Goal: Navigation & Orientation: Find specific page/section

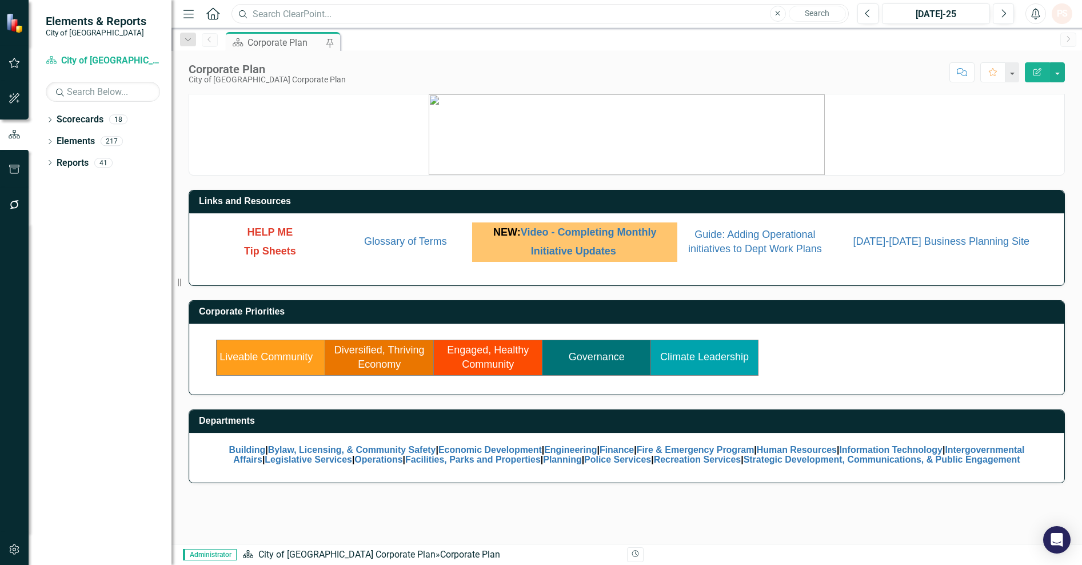
click at [344, 4] on input "text" at bounding box center [540, 14] width 617 height 20
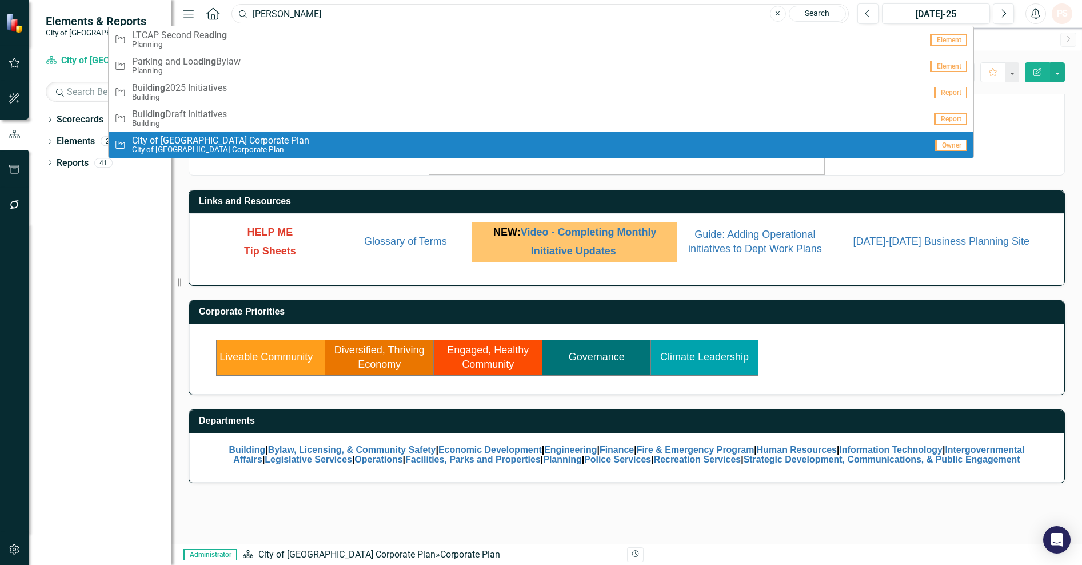
type input "[PERSON_NAME]"
click at [294, 141] on div "Initiative City of [GEOGRAPHIC_DATA] Corporate Plan City of [GEOGRAPHIC_DATA] C…" at bounding box center [520, 144] width 812 height 19
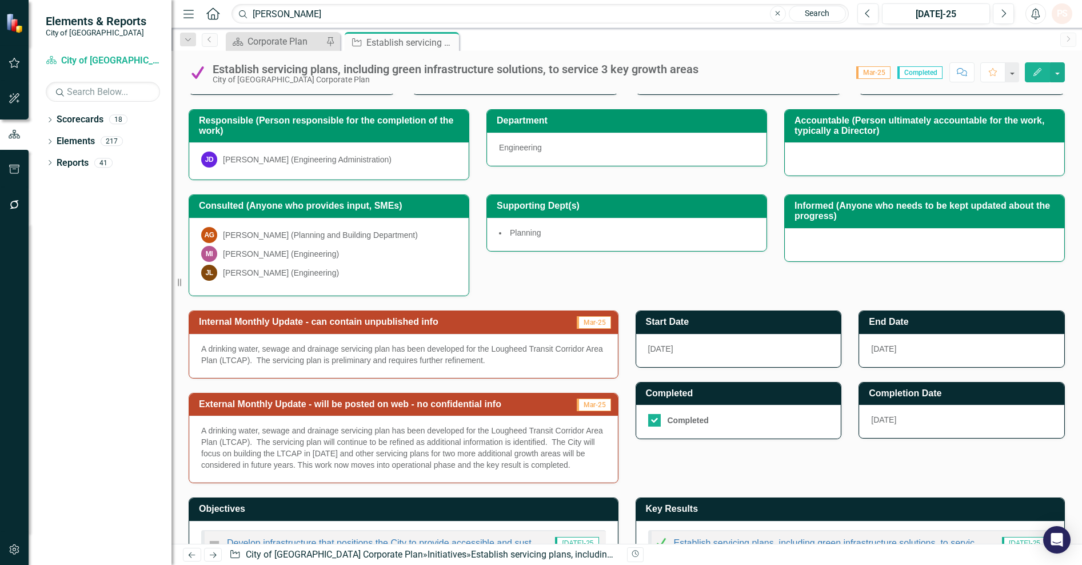
scroll to position [124, 0]
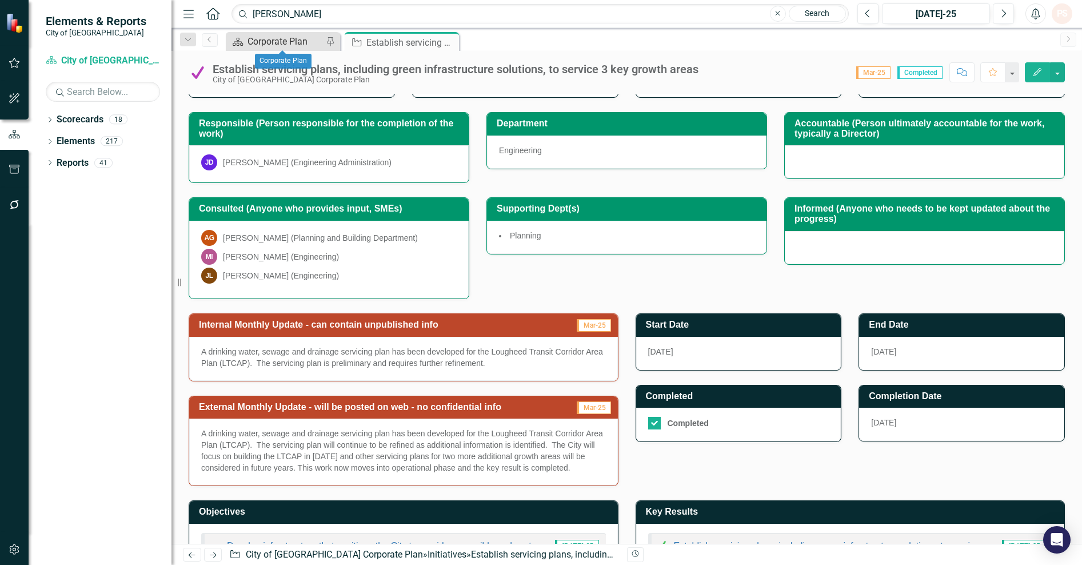
click at [288, 39] on div "Corporate Plan" at bounding box center [285, 41] width 75 height 14
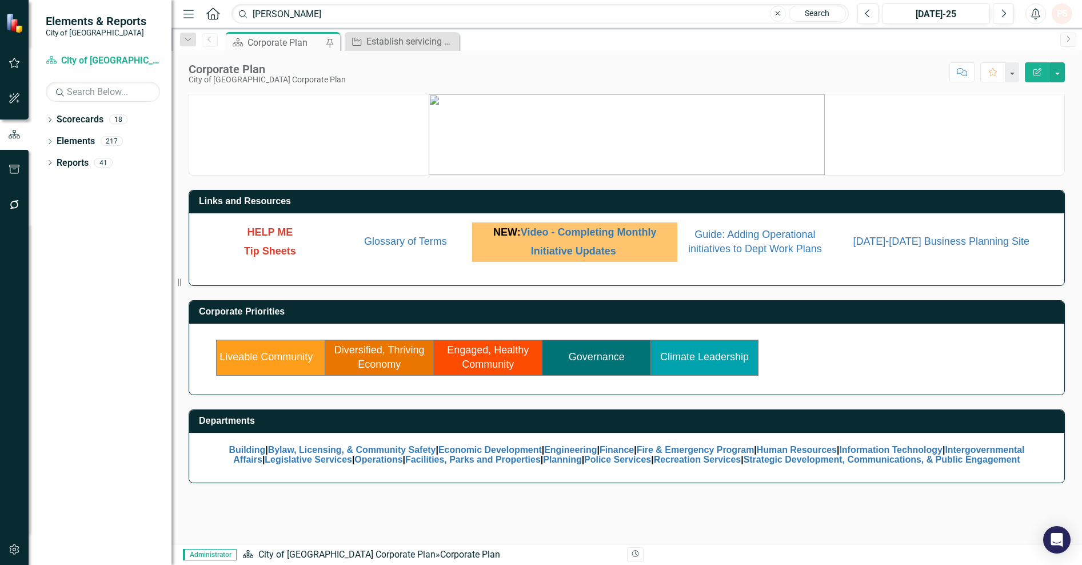
click at [273, 351] on link "Liveable Community" at bounding box center [266, 356] width 93 height 11
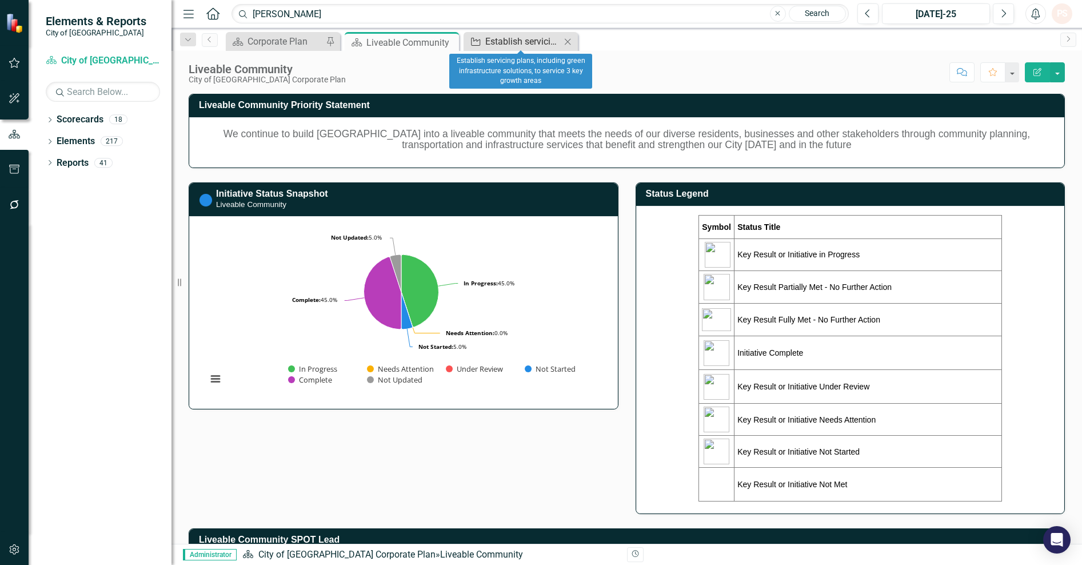
click at [530, 44] on div "Establish servicing plans, including green infrastructure solutions, to service…" at bounding box center [522, 41] width 75 height 14
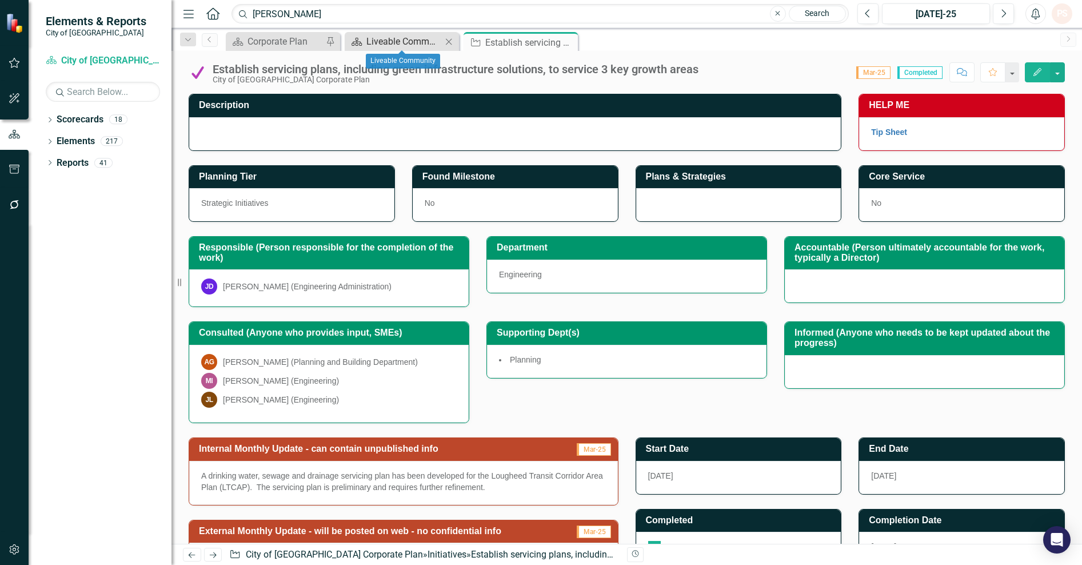
click at [396, 37] on div "Liveable Community" at bounding box center [403, 41] width 75 height 14
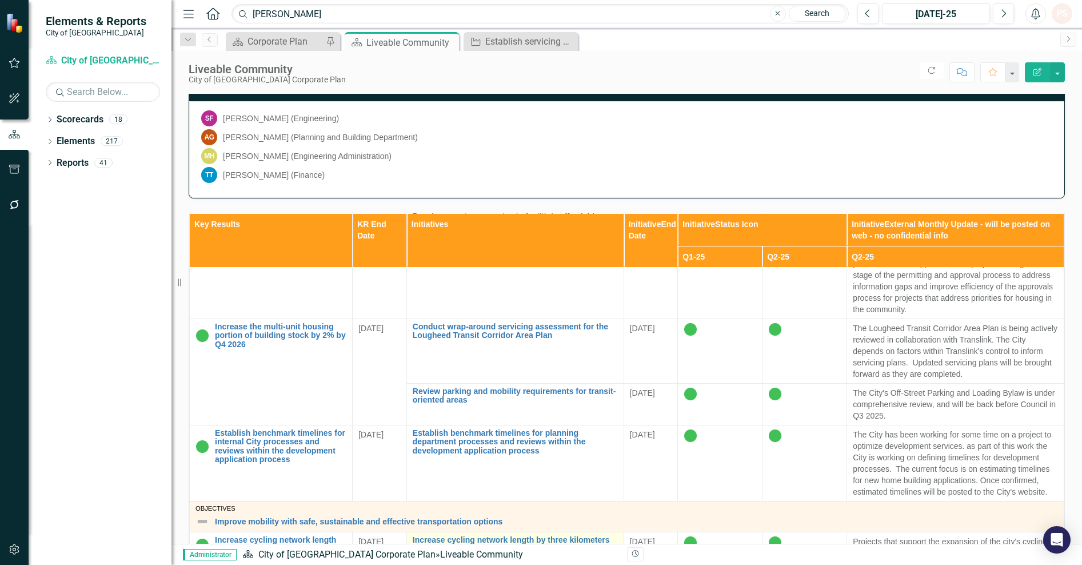
scroll to position [639, 0]
click at [278, 41] on div "Corporate Plan" at bounding box center [285, 41] width 75 height 14
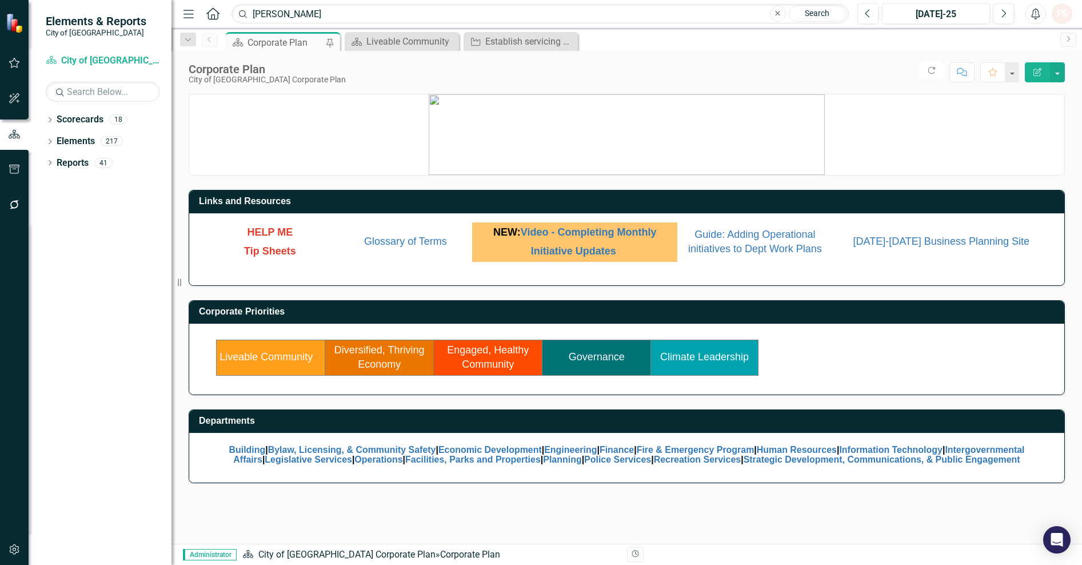
click at [596, 358] on link "Governance" at bounding box center [597, 356] width 56 height 11
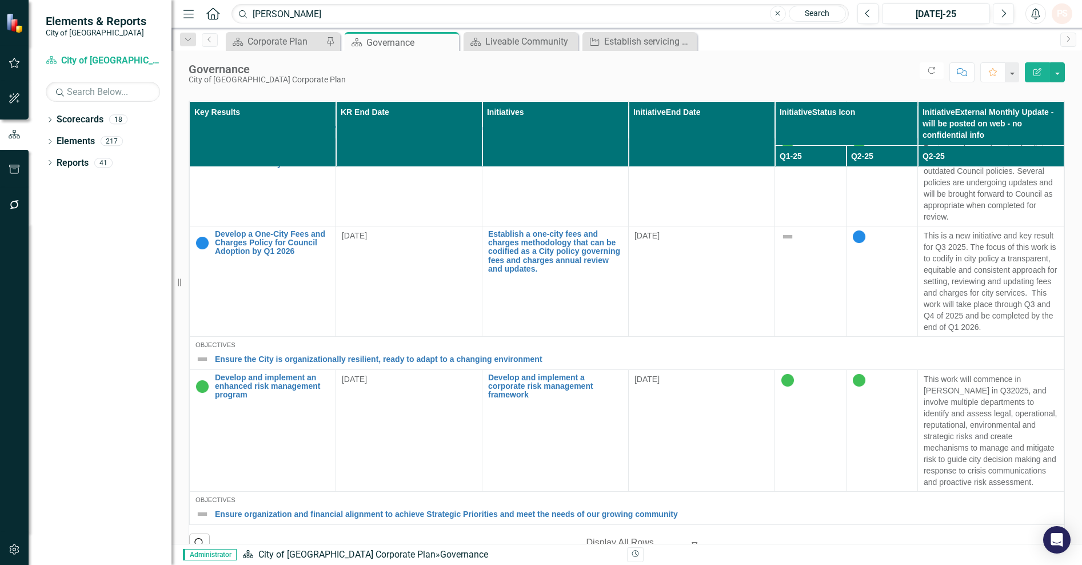
scroll to position [644, 0]
click at [330, 526] on link "Review and consolidate City fees and charges into a single bylaw with annual re…" at bounding box center [272, 543] width 115 height 35
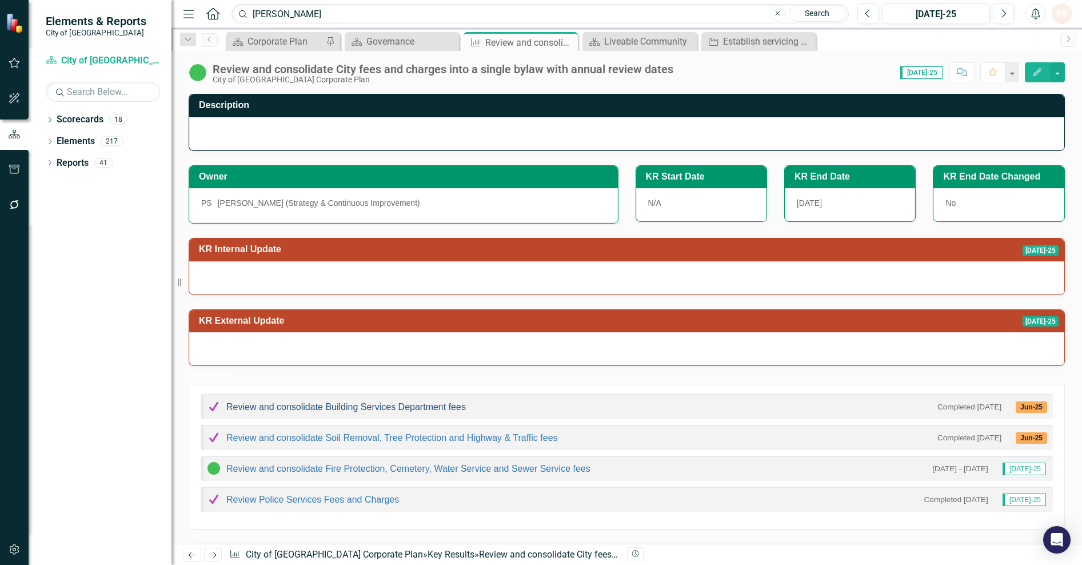
click at [401, 412] on link "Review and consolidate Building Services Department fees" at bounding box center [346, 407] width 240 height 10
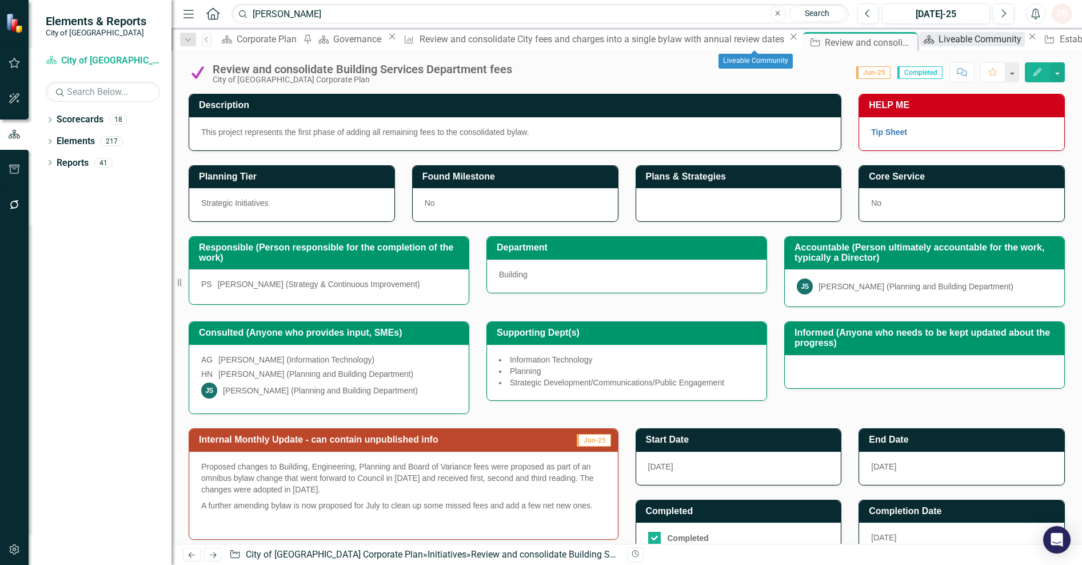
click at [939, 42] on div "Liveable Community" at bounding box center [982, 39] width 86 height 14
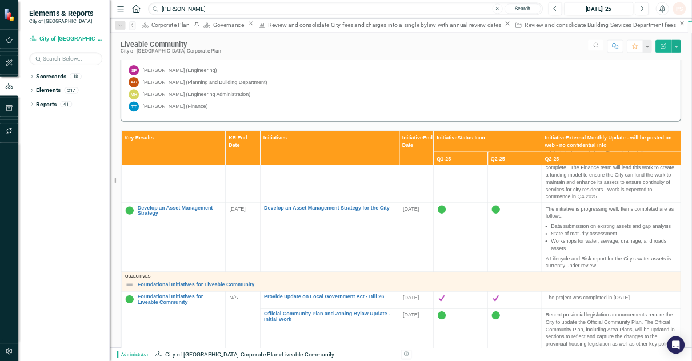
scroll to position [1308, 0]
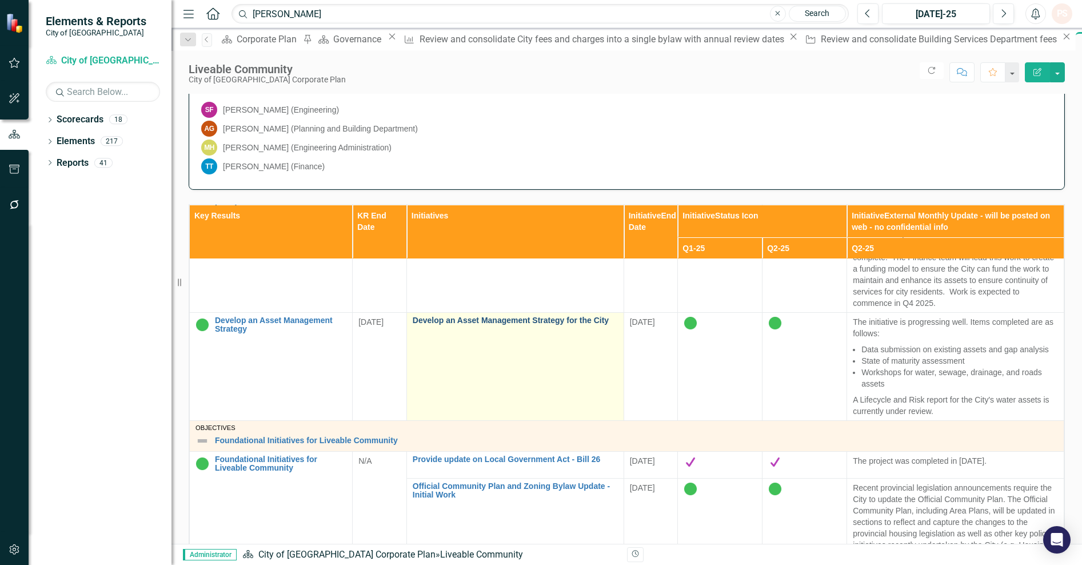
click at [435, 325] on link "Develop an Asset Management Strategy for the City" at bounding box center [515, 320] width 205 height 9
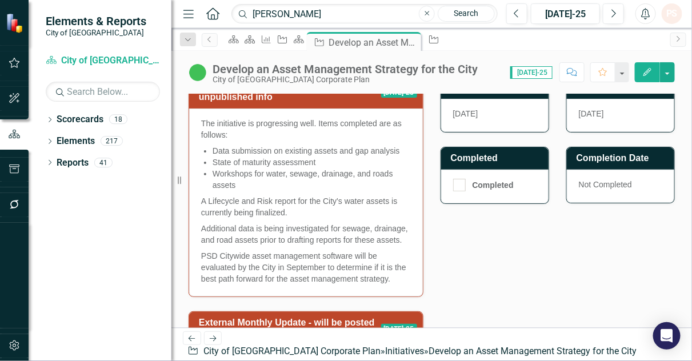
scroll to position [425, 0]
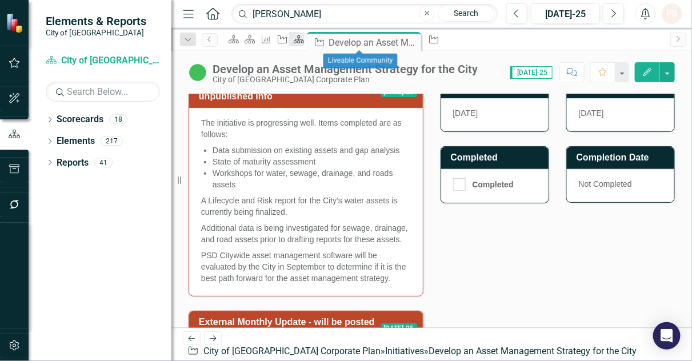
click at [305, 39] on icon "Scorecard" at bounding box center [298, 39] width 11 height 9
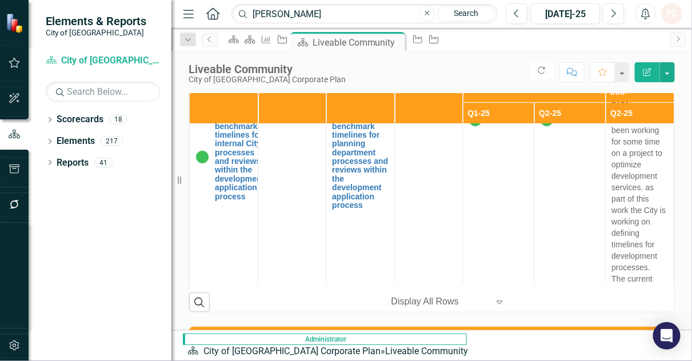
scroll to position [2703, 0]
